Goal: Task Accomplishment & Management: Complete application form

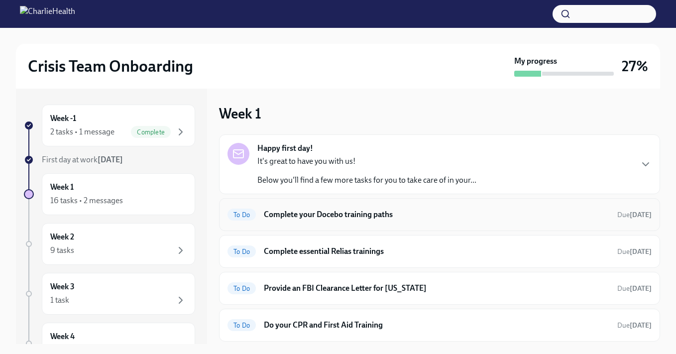
click at [456, 215] on h6 "Complete your Docebo training paths" at bounding box center [436, 214] width 345 height 11
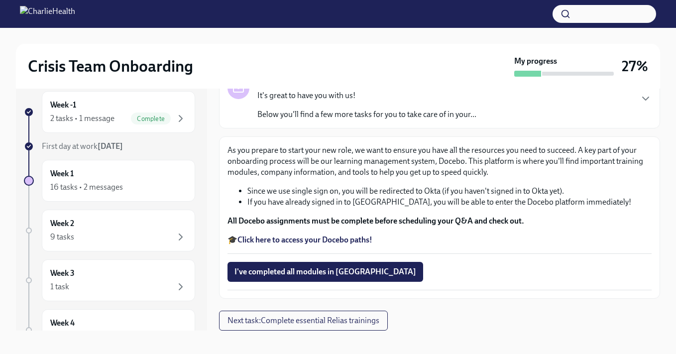
scroll to position [18, 0]
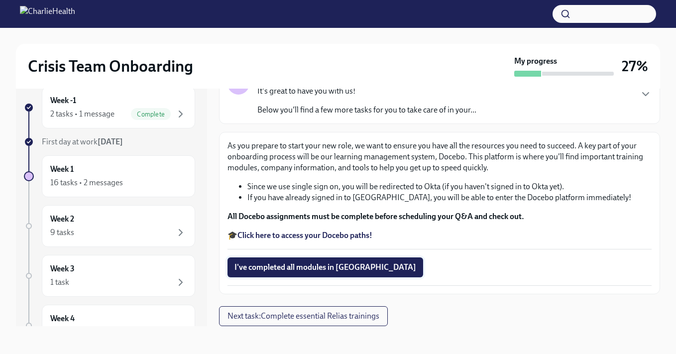
click at [317, 267] on span "I've completed all modules in [GEOGRAPHIC_DATA]" at bounding box center [325, 267] width 182 height 10
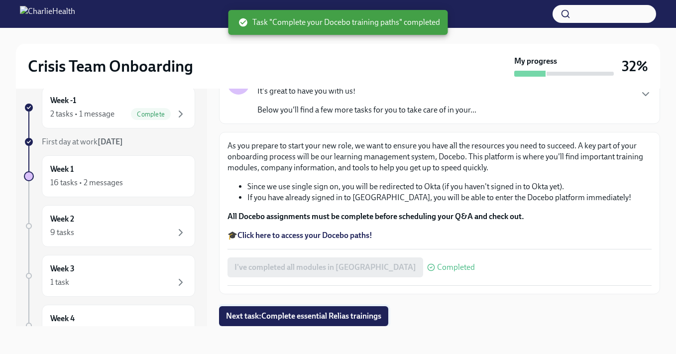
click at [315, 318] on span "Next task : Complete essential Relias trainings" at bounding box center [303, 316] width 155 height 10
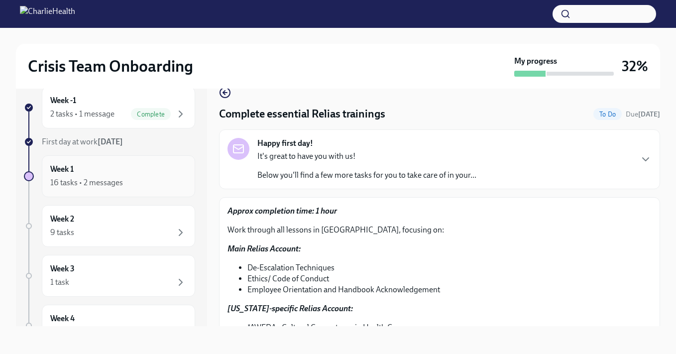
click at [131, 176] on div "Week 1 16 tasks • 2 messages" at bounding box center [118, 176] width 136 height 25
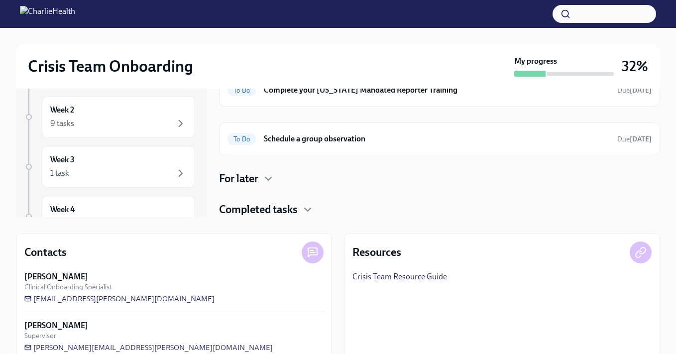
scroll to position [128, 0]
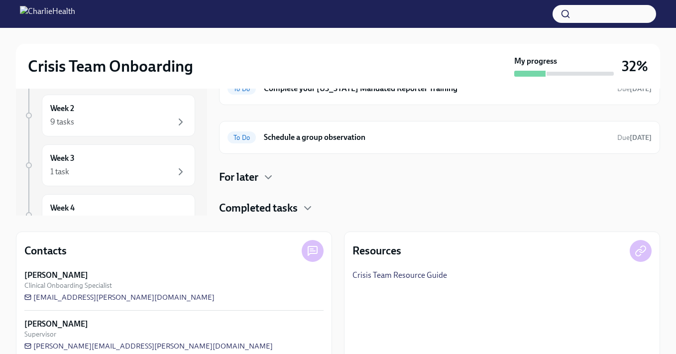
click at [252, 177] on h4 "For later" at bounding box center [238, 177] width 39 height 15
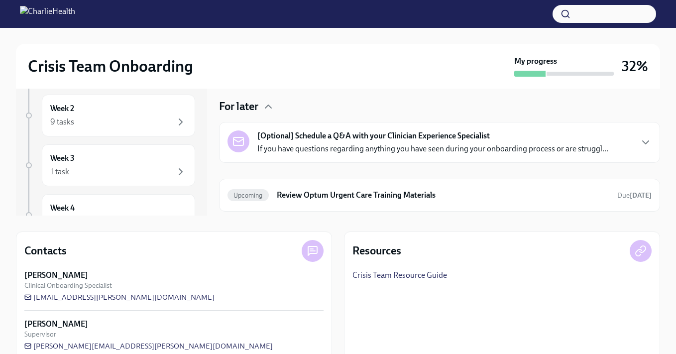
scroll to position [282, 0]
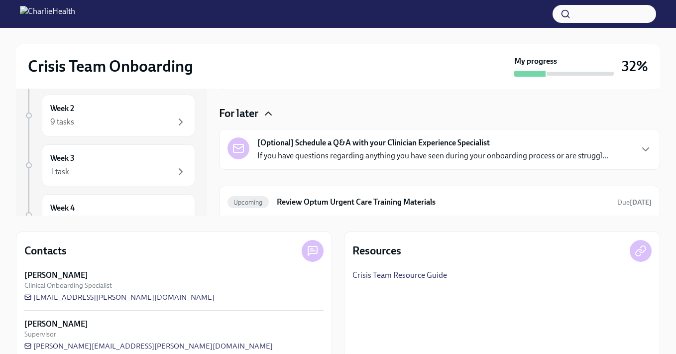
click at [269, 113] on icon "button" at bounding box center [268, 113] width 12 height 12
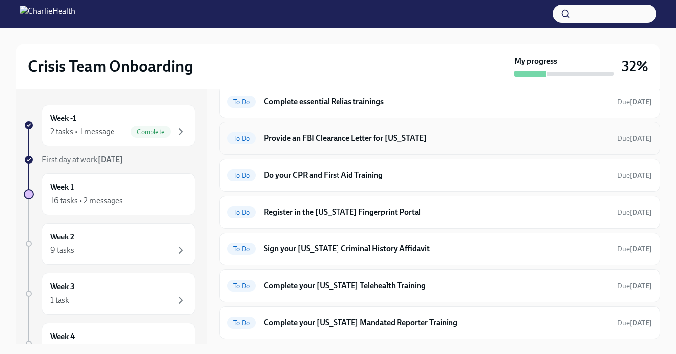
scroll to position [218, 0]
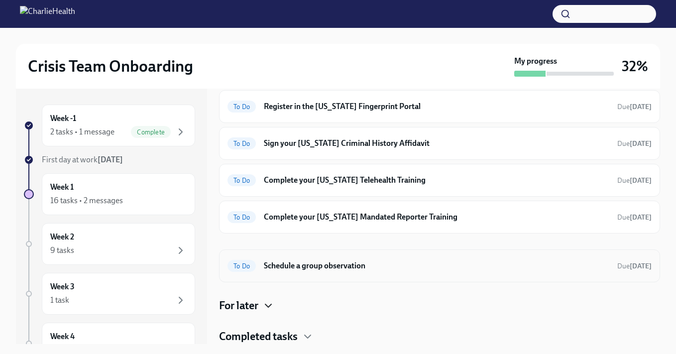
click at [397, 270] on h6 "Schedule a group observation" at bounding box center [436, 265] width 345 height 11
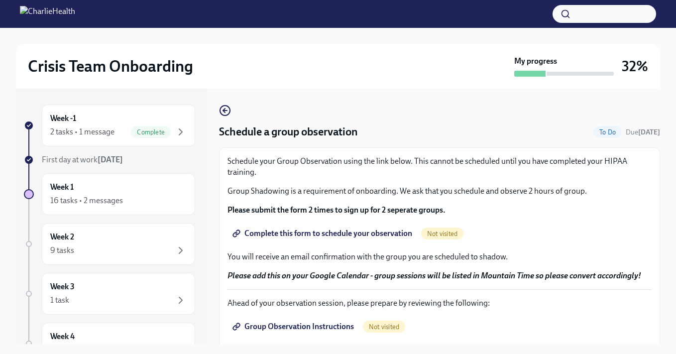
click at [352, 236] on span "Complete this form to schedule your observation" at bounding box center [323, 233] width 178 height 10
click at [223, 110] on icon "button" at bounding box center [225, 110] width 12 height 12
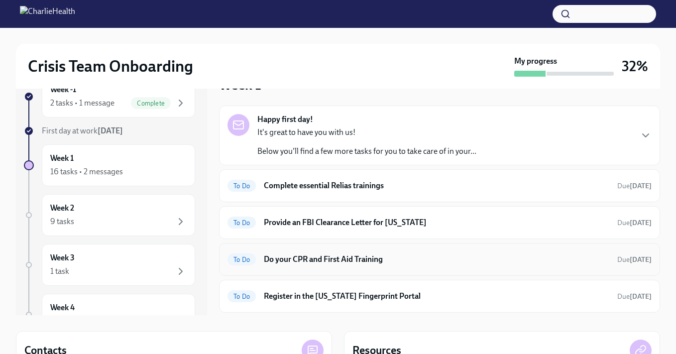
scroll to position [25, 0]
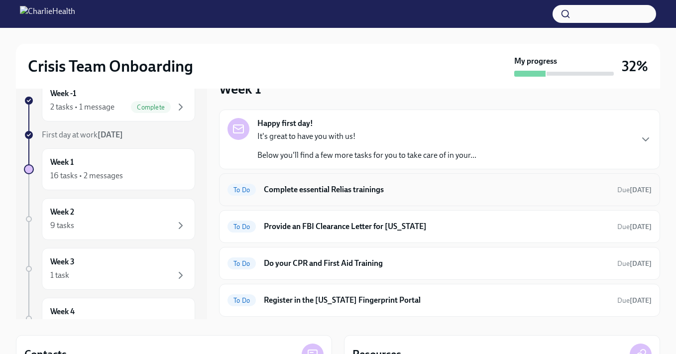
click at [366, 193] on h6 "Complete essential Relias trainings" at bounding box center [436, 189] width 345 height 11
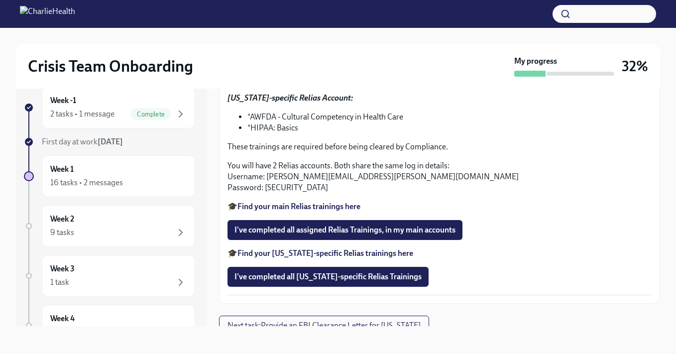
scroll to position [215, 0]
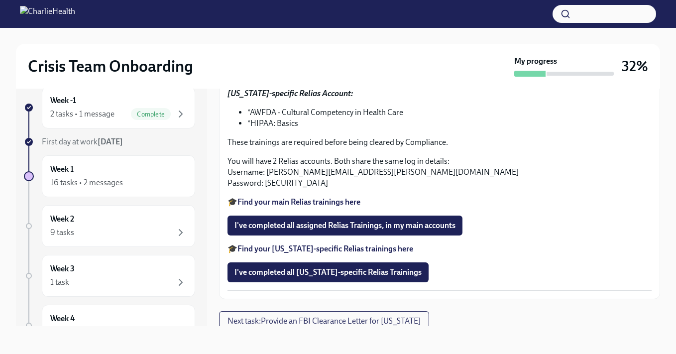
click at [389, 249] on strong "Find your [US_STATE]-specific Relias trainings here" at bounding box center [325, 248] width 176 height 9
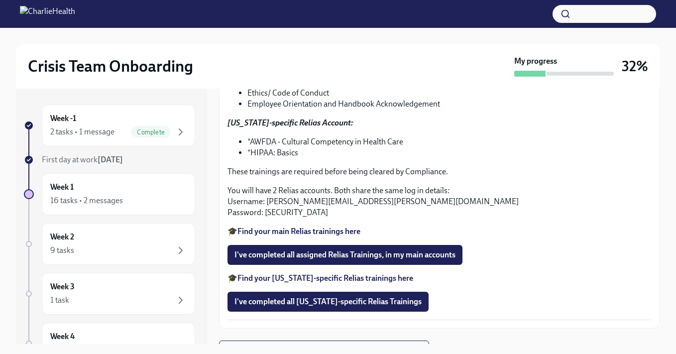
scroll to position [220, 0]
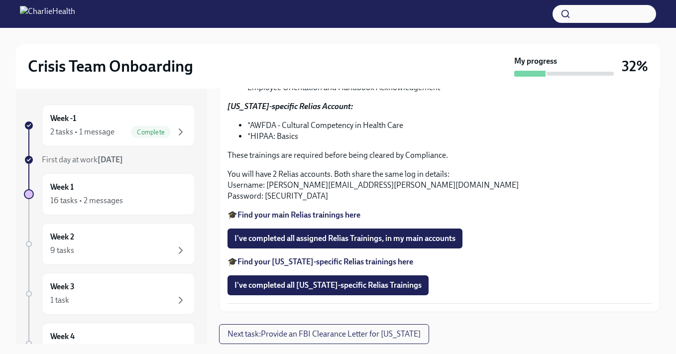
click at [334, 264] on strong "Find your [US_STATE]-specific Relias trainings here" at bounding box center [325, 261] width 176 height 9
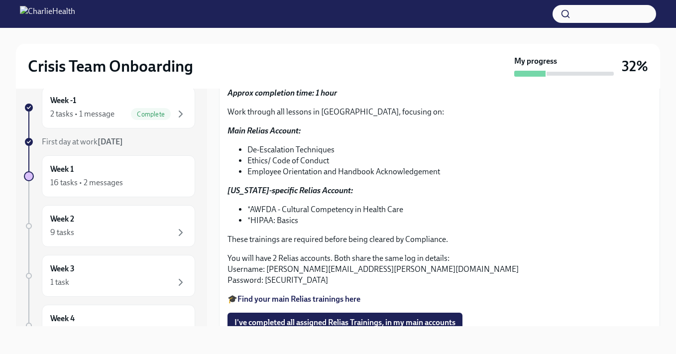
scroll to position [0, 0]
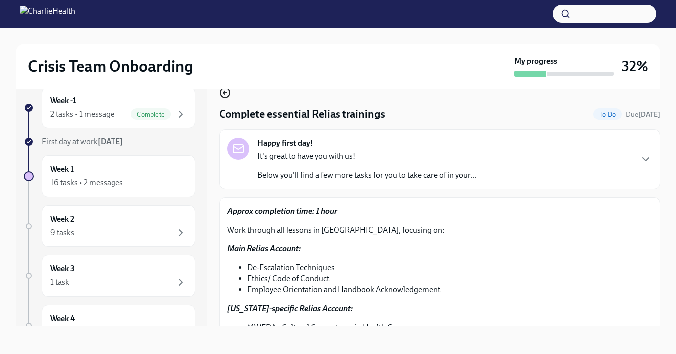
click at [225, 94] on icon "button" at bounding box center [225, 93] width 12 height 12
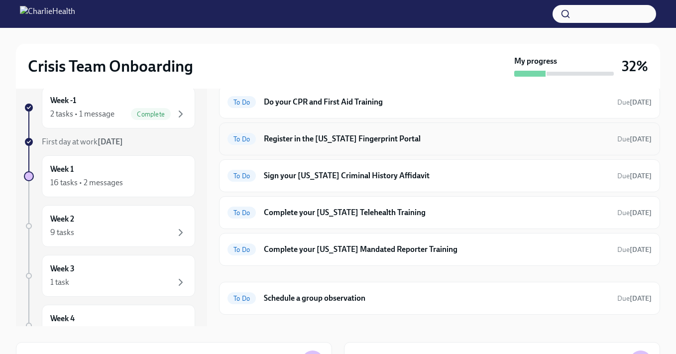
scroll to position [218, 0]
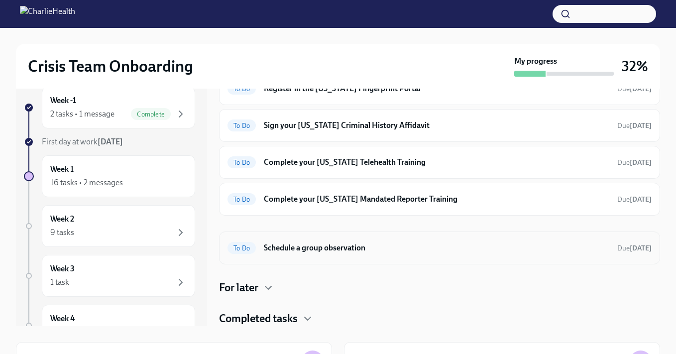
click at [345, 252] on h6 "Schedule a group observation" at bounding box center [436, 247] width 345 height 11
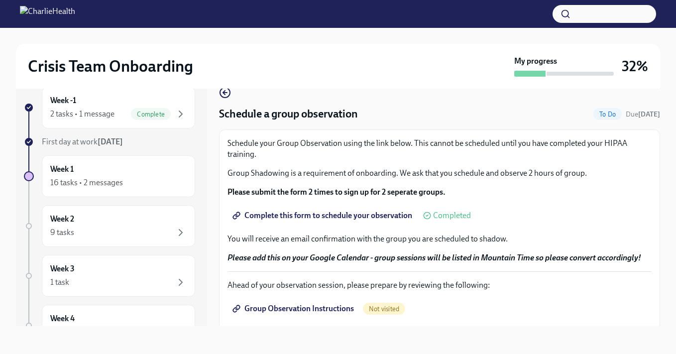
click at [299, 215] on span "Complete this form to schedule your observation" at bounding box center [323, 215] width 178 height 10
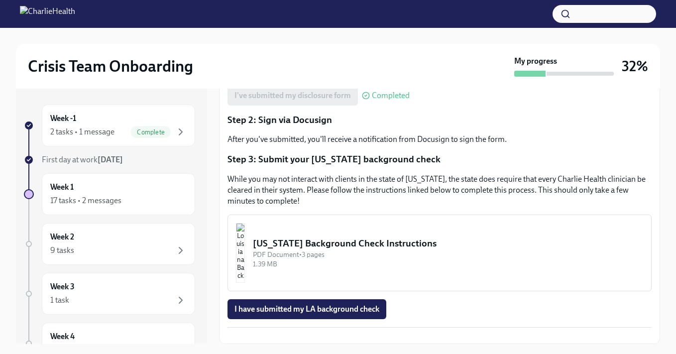
scroll to position [224, 0]
click at [385, 237] on div "Louisiana Background Check Instructions" at bounding box center [448, 243] width 390 height 13
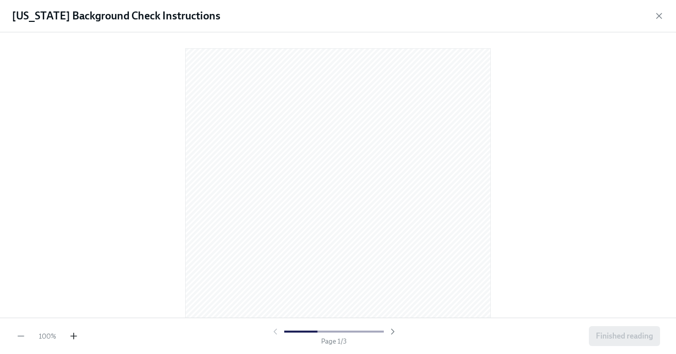
click at [74, 337] on icon "button" at bounding box center [74, 336] width 10 height 10
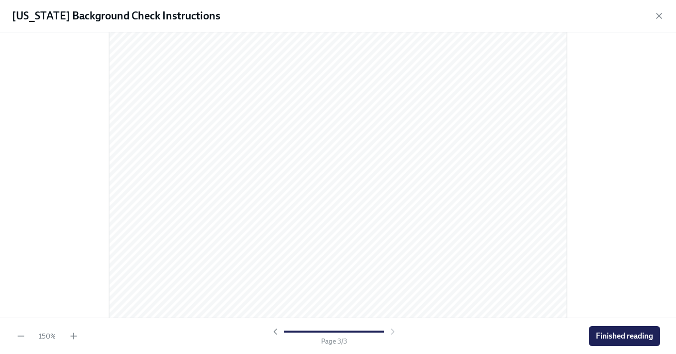
scroll to position [1525, 0]
click at [611, 336] on span "Finished reading" at bounding box center [624, 336] width 57 height 10
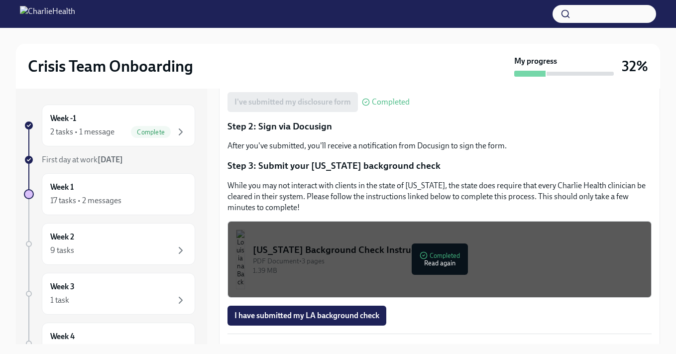
scroll to position [224, 0]
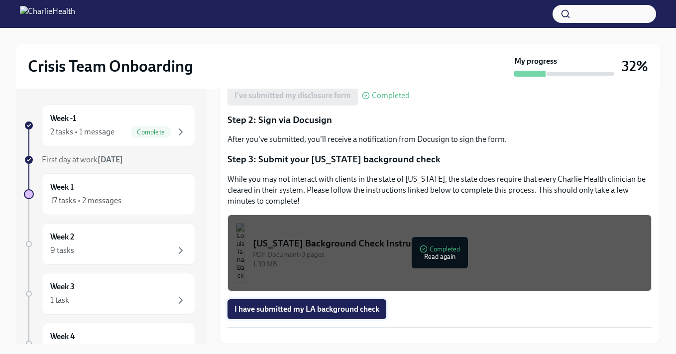
click at [313, 304] on span "I have submitted my LA background check" at bounding box center [306, 309] width 145 height 10
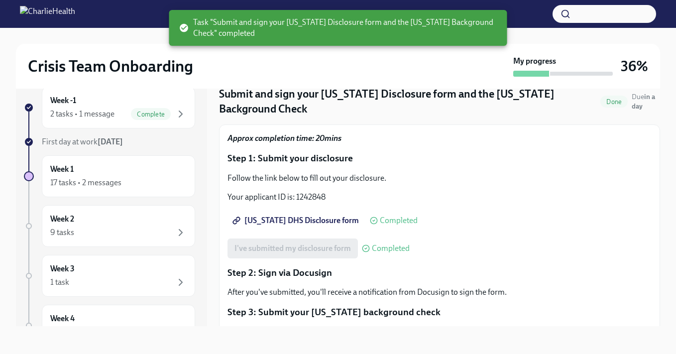
scroll to position [0, 0]
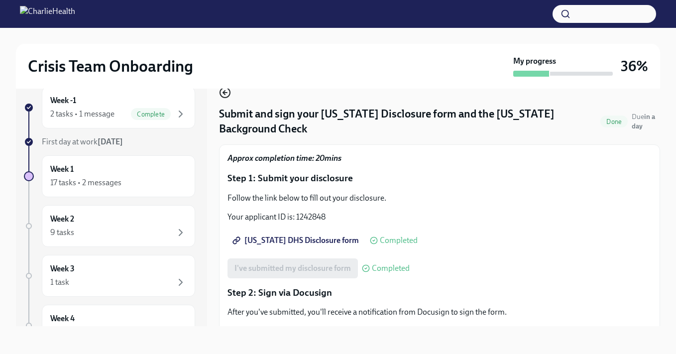
click at [227, 93] on icon "button" at bounding box center [225, 93] width 4 height 0
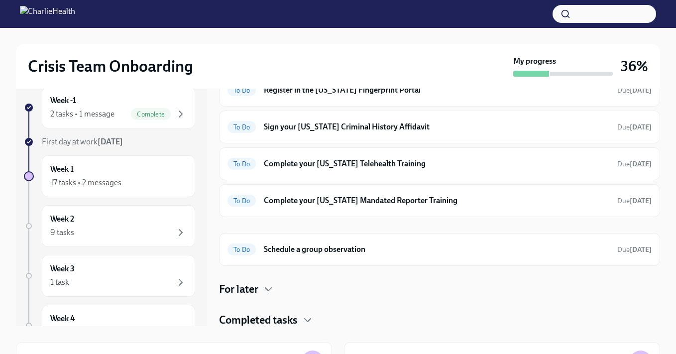
scroll to position [218, 0]
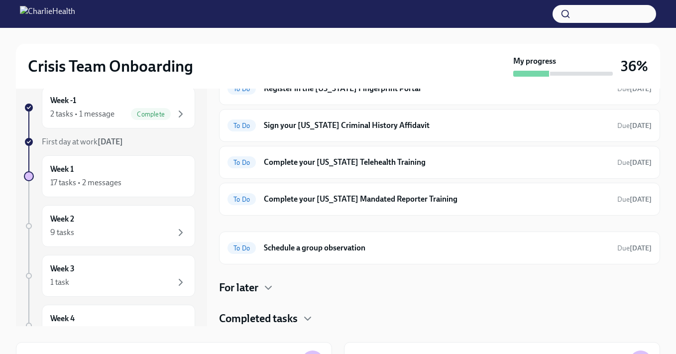
click at [289, 317] on h4 "Completed tasks" at bounding box center [258, 318] width 79 height 15
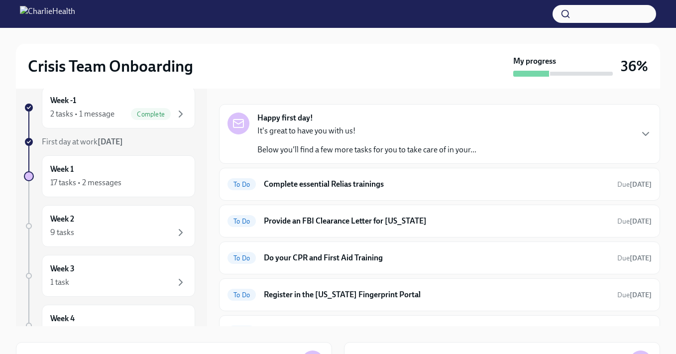
scroll to position [0, 0]
